Goal: Task Accomplishment & Management: Use online tool/utility

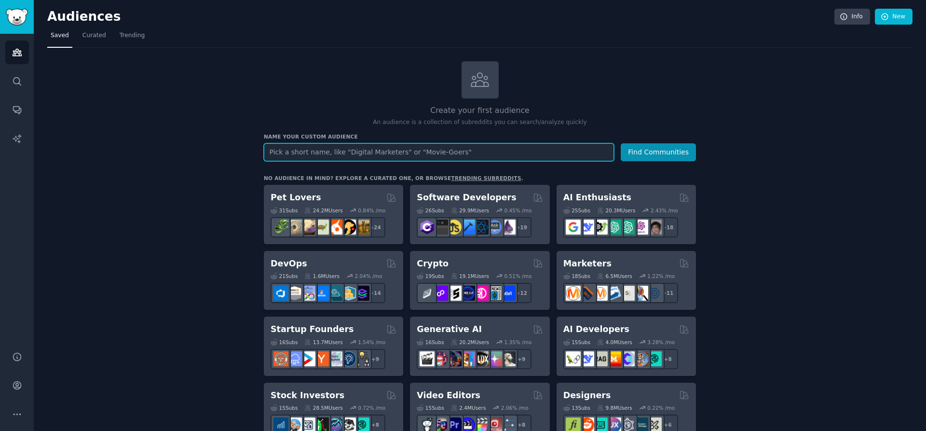
click at [518, 146] on input "text" at bounding box center [439, 152] width 350 height 18
type input "teacher"
click at [665, 150] on button "Find Communities" at bounding box center [658, 152] width 75 height 18
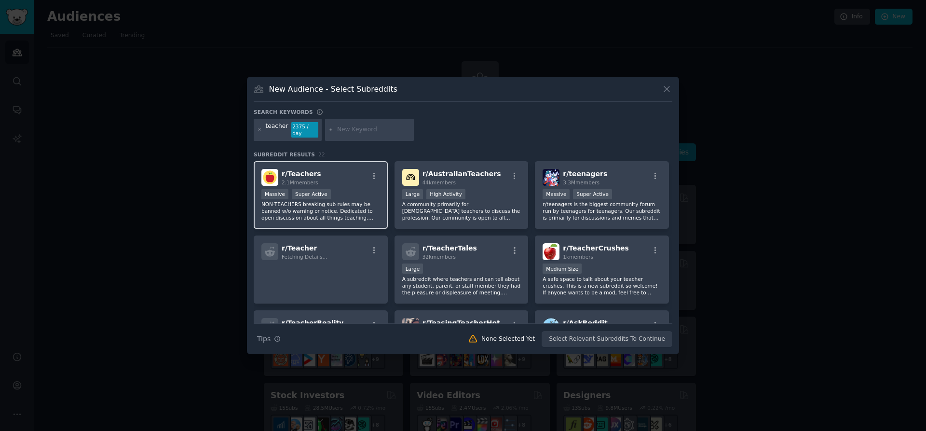
click at [352, 179] on div "r/ Teachers 2.1M members" at bounding box center [320, 177] width 119 height 17
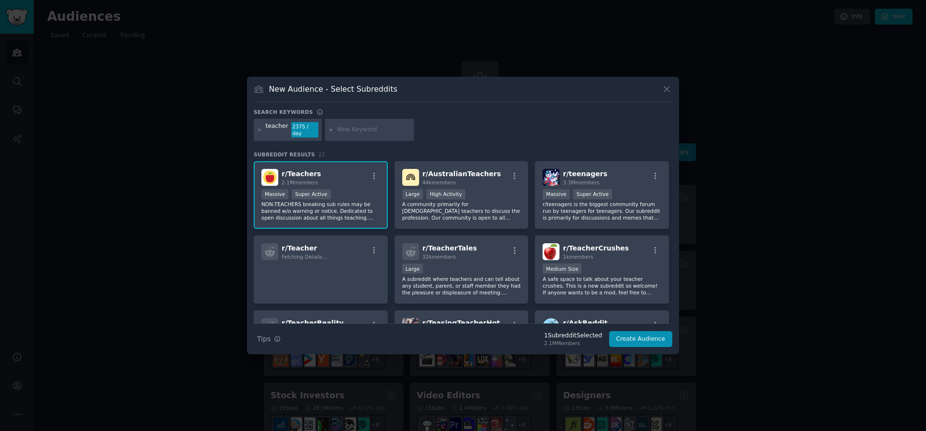
click at [356, 129] on input "text" at bounding box center [373, 129] width 73 height 9
type input "kids learning"
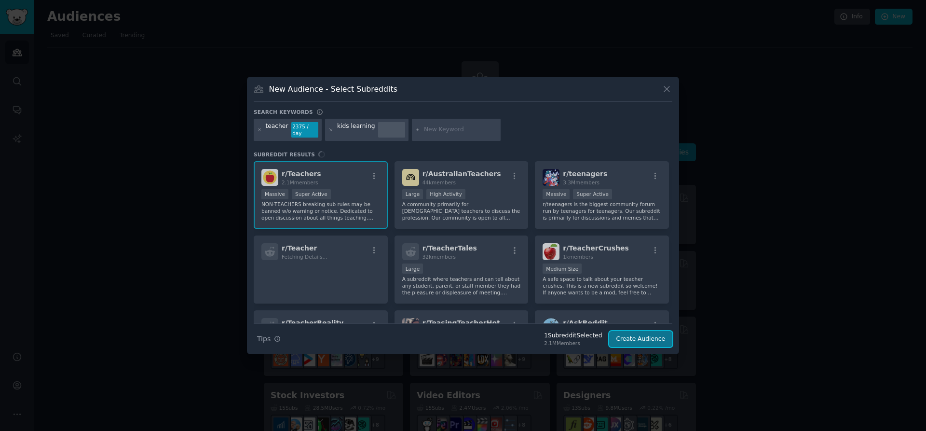
click at [648, 331] on button "Create Audience" at bounding box center [641, 339] width 64 height 16
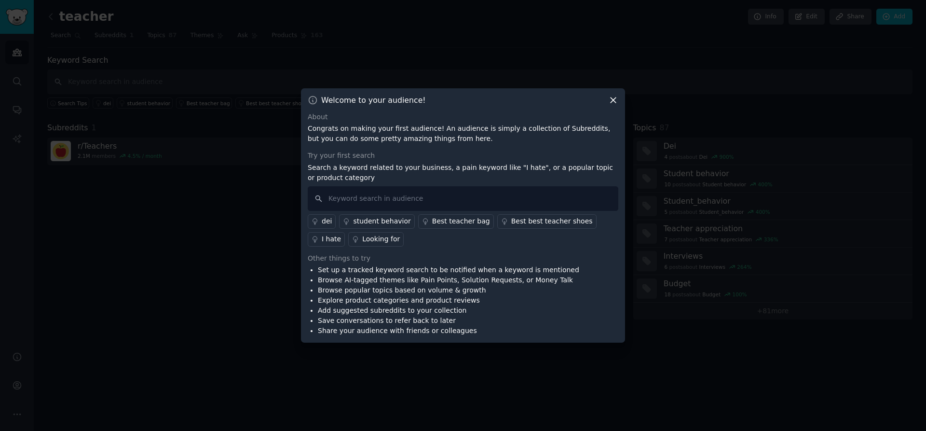
click at [614, 97] on icon at bounding box center [612, 99] width 5 height 5
